Goal: Check status: Check status

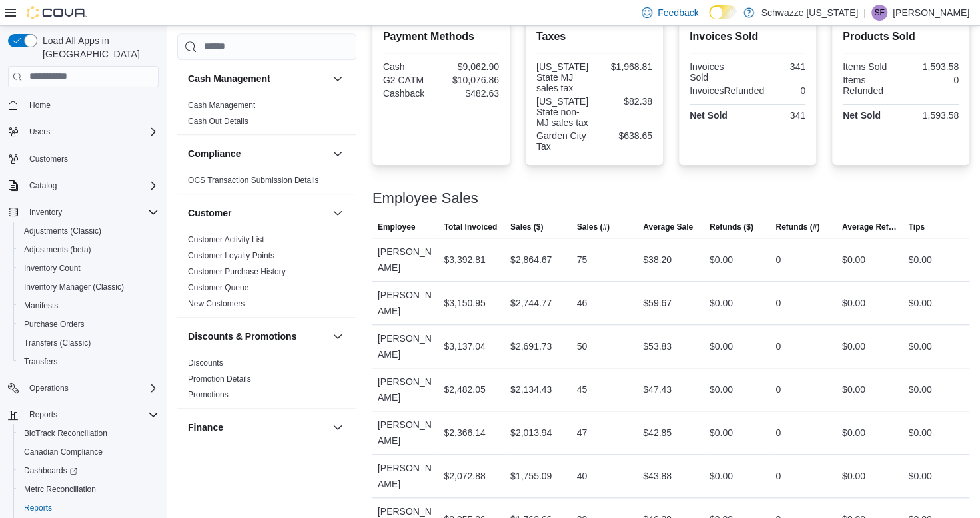
scroll to position [733, 0]
